Goal: Entertainment & Leisure: Consume media (video, audio)

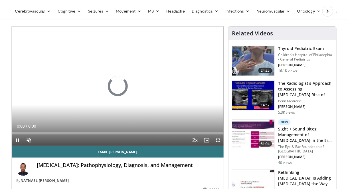
scroll to position [33, 0]
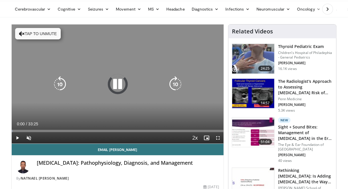
click at [50, 34] on button "Tap to unmute" at bounding box center [38, 33] width 46 height 11
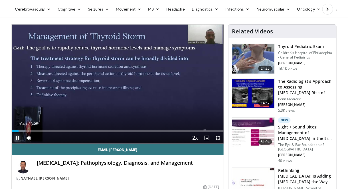
click at [17, 138] on span "Video Player" at bounding box center [17, 137] width 11 height 11
drag, startPoint x: 70, startPoint y: 178, endPoint x: 22, endPoint y: 180, distance: 47.3
click at [22, 180] on div "By [PERSON_NAME]" at bounding box center [117, 178] width 203 height 5
copy link "Natnael [PERSON_NAME]"
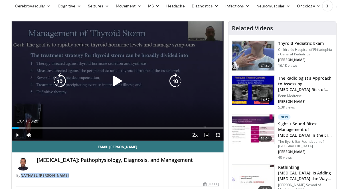
scroll to position [31, 0]
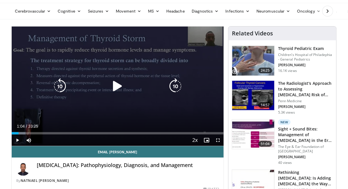
click at [172, 118] on div "10 seconds Tap to unmute" at bounding box center [118, 86] width 212 height 119
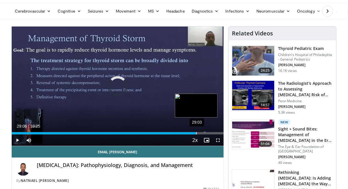
click at [196, 132] on div "29:03" at bounding box center [196, 133] width 1 height 2
click at [205, 133] on div "30:32" at bounding box center [205, 133] width 1 height 2
click at [195, 132] on div "28:53" at bounding box center [195, 133] width 1 height 2
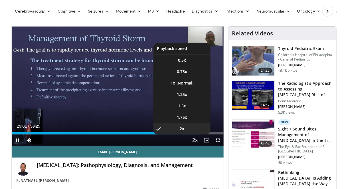
click at [190, 135] on button "Playback Rate" at bounding box center [194, 139] width 11 height 11
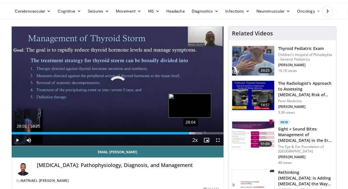
click at [190, 132] on div "Loaded : 89.76% 28:04 28:01" at bounding box center [118, 133] width 212 height 2
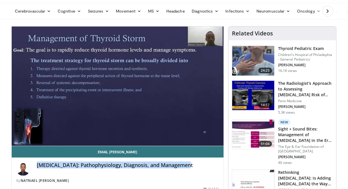
drag, startPoint x: 191, startPoint y: 163, endPoint x: 35, endPoint y: 164, distance: 156.2
click at [35, 164] on div "[MEDICAL_DATA]: Pathophysiology, Diagnosis, and Management By Natnael [PERSON_N…" at bounding box center [117, 172] width 203 height 21
copy h4 "[MEDICAL_DATA]: Pathophysiology, Diagnosis, and Management"
